Goal: Task Accomplishment & Management: Manage account settings

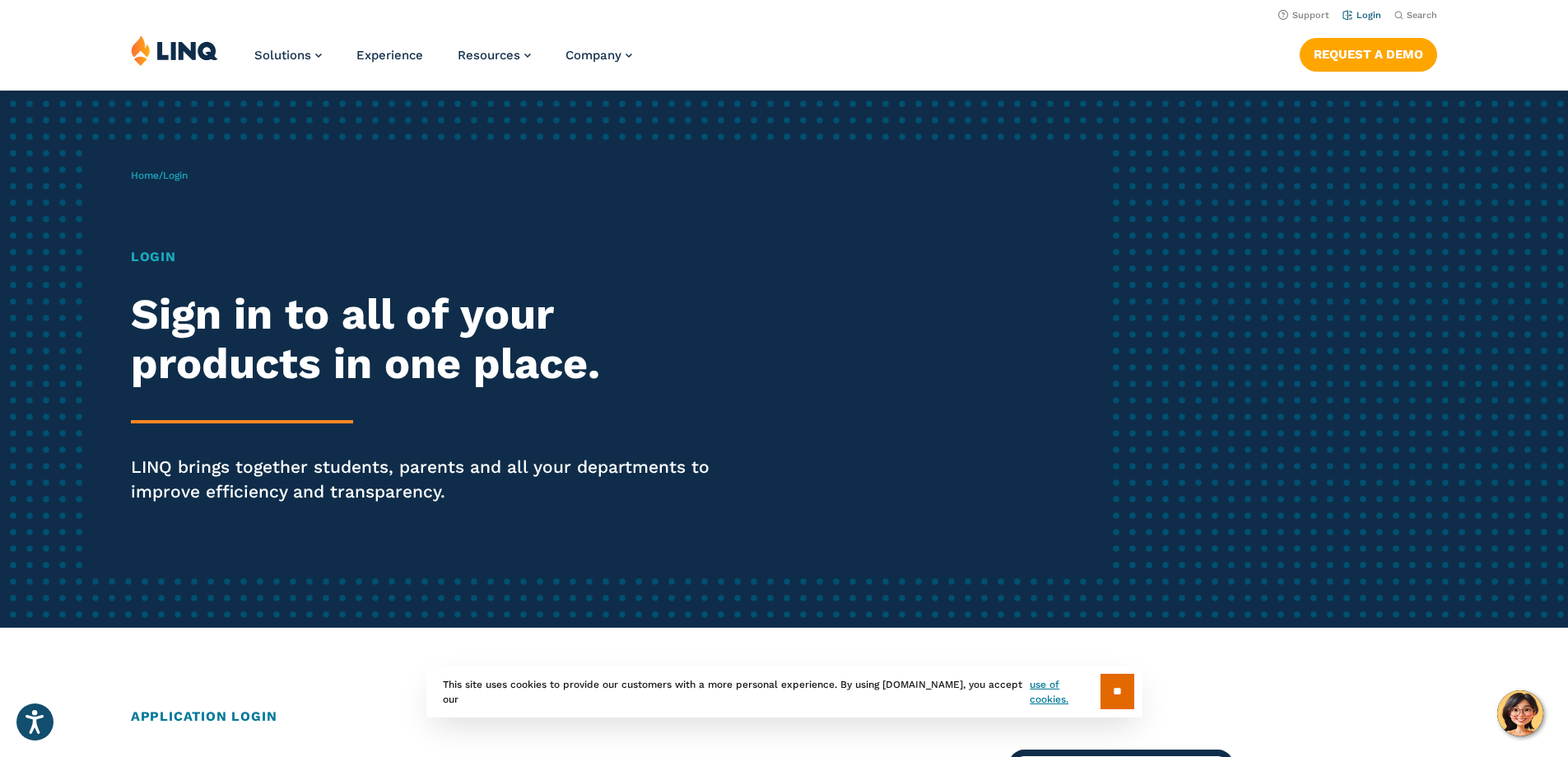
click at [1364, 14] on link "Login" at bounding box center [1362, 14] width 39 height 11
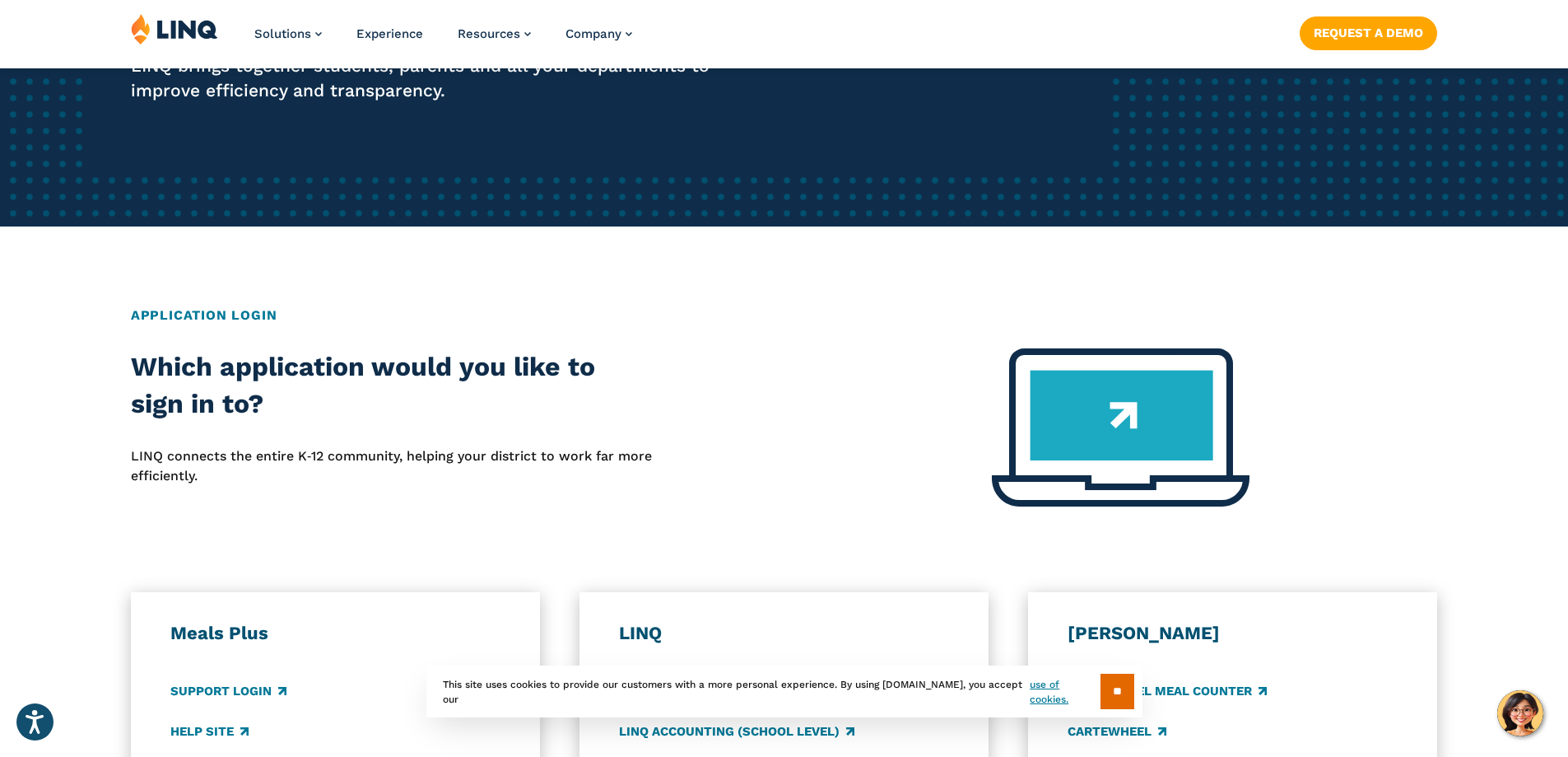
scroll to position [412, 0]
